Goal: Contribute content: Contribute content

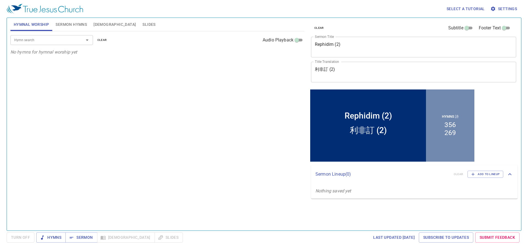
click at [142, 27] on span "Slides" at bounding box center [148, 24] width 13 height 7
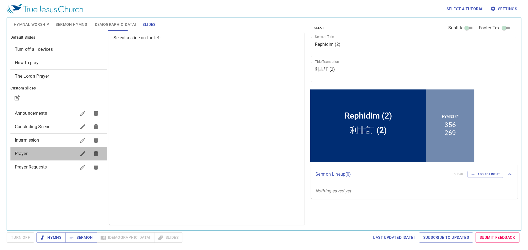
click at [46, 154] on span "Prayer" at bounding box center [45, 154] width 61 height 7
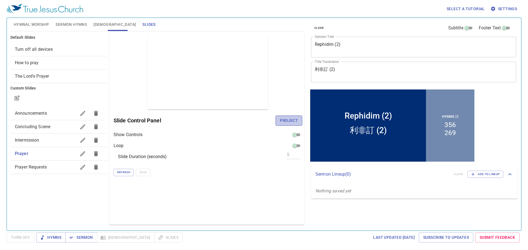
click at [296, 123] on span "Project" at bounding box center [289, 120] width 18 height 7
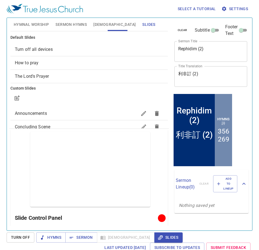
click at [32, 24] on span "Hymnal Worship" at bounding box center [31, 24] width 35 height 7
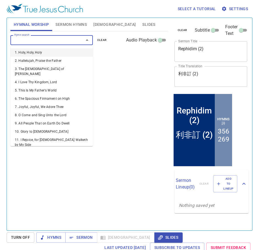
click at [53, 43] on input "Hymn search" at bounding box center [43, 40] width 63 height 6
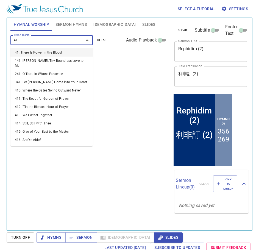
type input "412"
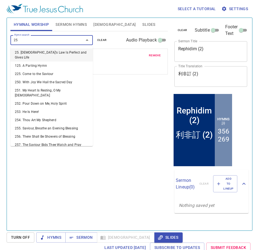
type input "259"
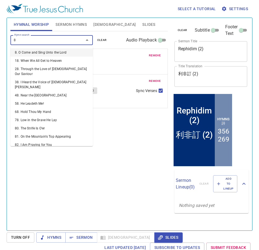
type input "82"
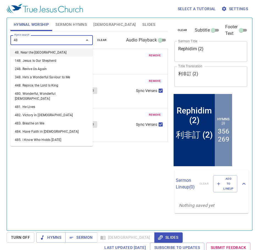
type input "483"
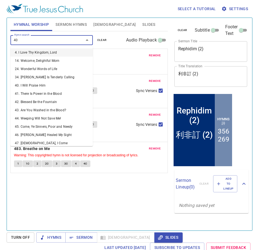
type input "406"
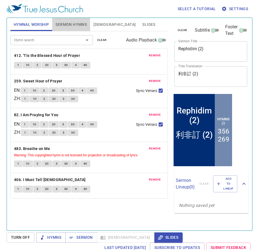
click at [79, 26] on span "Sermon Hymns" at bounding box center [71, 24] width 31 height 7
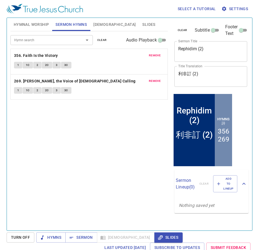
click at [149, 53] on span "remove" at bounding box center [155, 55] width 12 height 5
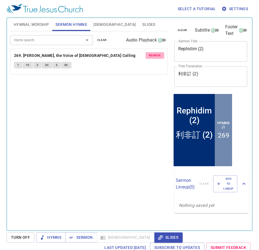
click at [149, 53] on span "remove" at bounding box center [155, 55] width 12 height 5
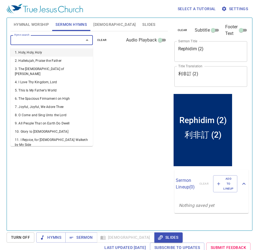
click at [57, 40] on input "Hymn search" at bounding box center [43, 40] width 63 height 6
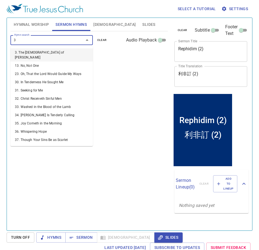
type input "38"
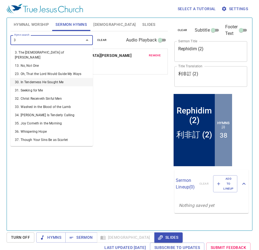
type input "39"
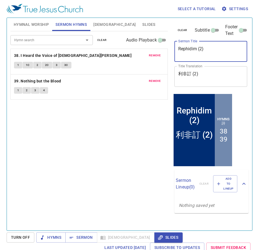
drag, startPoint x: 205, startPoint y: 47, endPoint x: 144, endPoint y: 39, distance: 61.8
click at [144, 39] on div "Hymnal Worship Sermon Hymns Bible Slides Hymn search Hymn search clear Audio Pl…" at bounding box center [129, 122] width 243 height 213
type textarea "Love That Hurts"
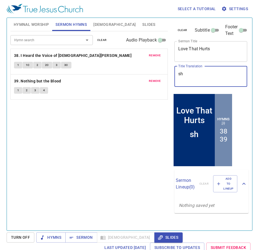
type textarea "s"
type textarea "sang'ang"
click at [191, 69] on div "x Title Translation" at bounding box center [211, 76] width 73 height 21
click at [185, 74] on textarea "Title Translation" at bounding box center [210, 76] width 65 height 10
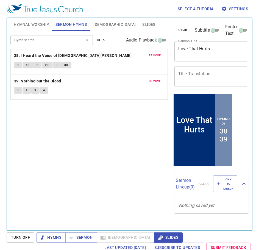
click at [209, 72] on textarea "Title Translation" at bounding box center [210, 76] width 65 height 10
paste textarea "會痛的愛"
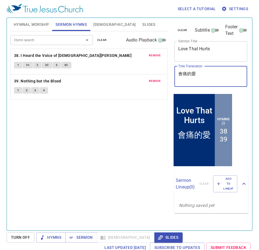
type textarea "會痛的愛"
click at [95, 140] on div "Hymn search Hymn search clear Audio Playback remove 38. I Heard the Voice of Je…" at bounding box center [89, 128] width 158 height 195
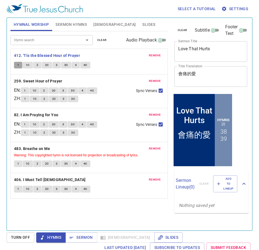
click at [16, 64] on button "1" at bounding box center [18, 65] width 8 height 7
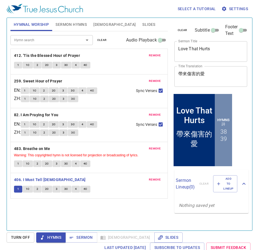
click at [120, 194] on div "remove 406. I Must Tell Jesus 1 1C 2 2C 3 3C 4 4C" at bounding box center [89, 185] width 157 height 25
